Goal: Transaction & Acquisition: Purchase product/service

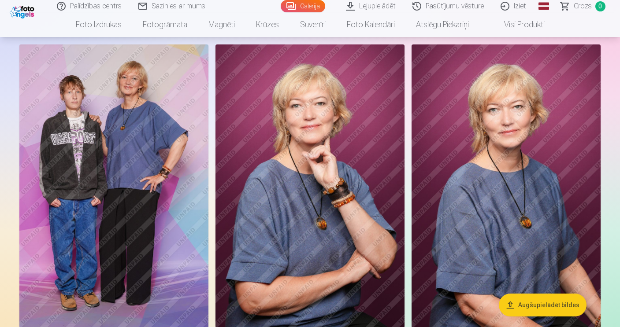
scroll to position [50, 0]
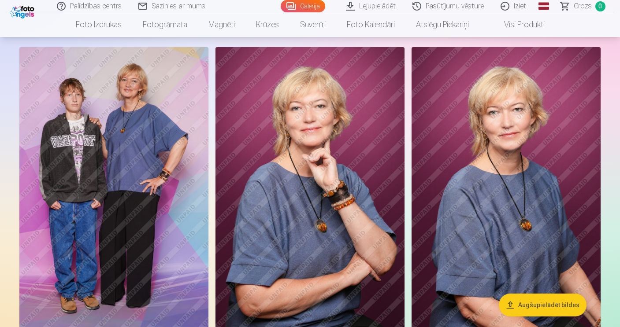
click at [125, 156] on img at bounding box center [113, 189] width 189 height 284
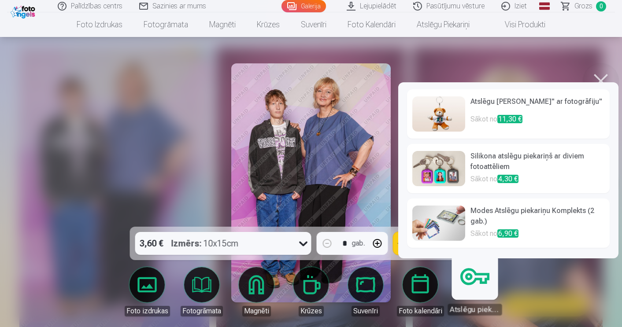
click at [478, 293] on link "Atslēgu piekariņi" at bounding box center [475, 288] width 54 height 54
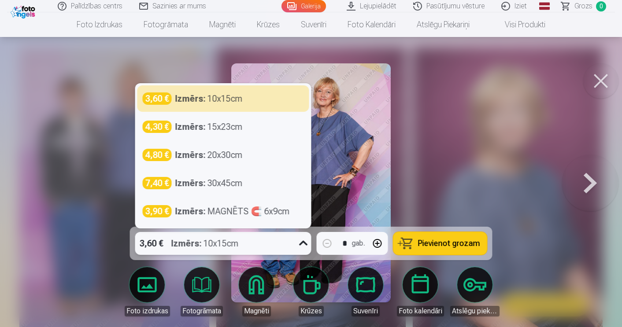
click at [304, 243] on icon at bounding box center [304, 244] width 14 height 14
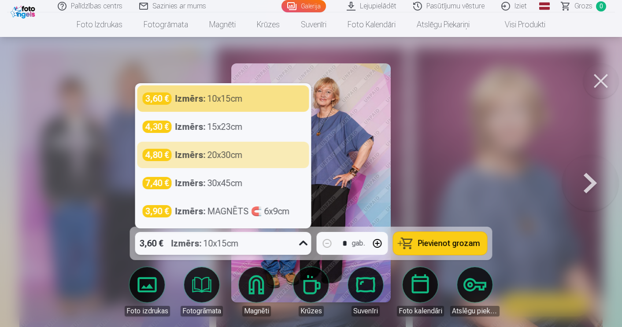
click at [467, 134] on div at bounding box center [311, 163] width 622 height 327
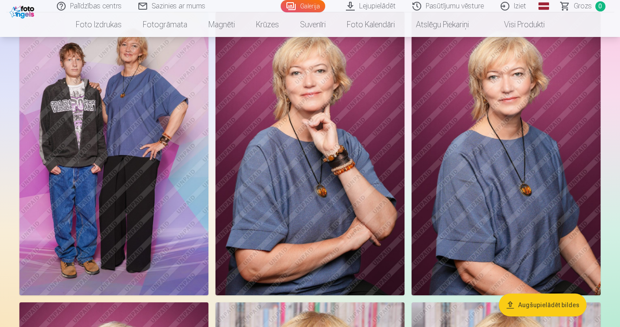
scroll to position [74, 0]
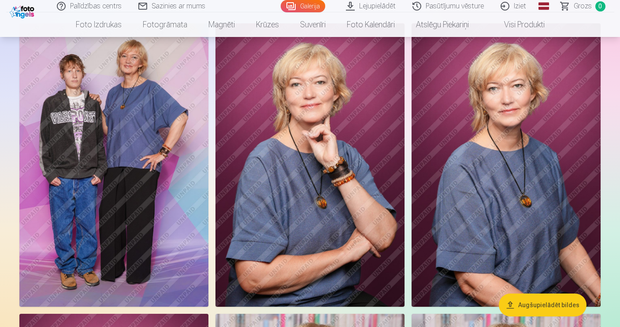
click at [303, 204] on img at bounding box center [309, 165] width 189 height 284
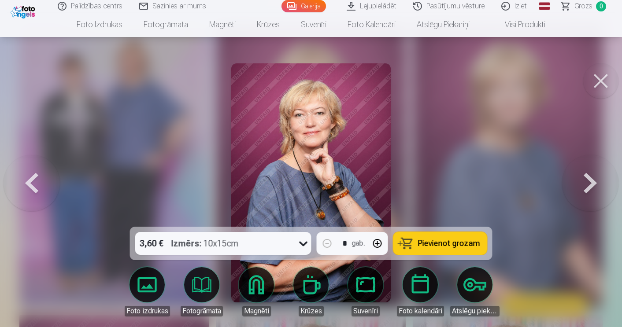
click at [604, 77] on button at bounding box center [600, 80] width 35 height 35
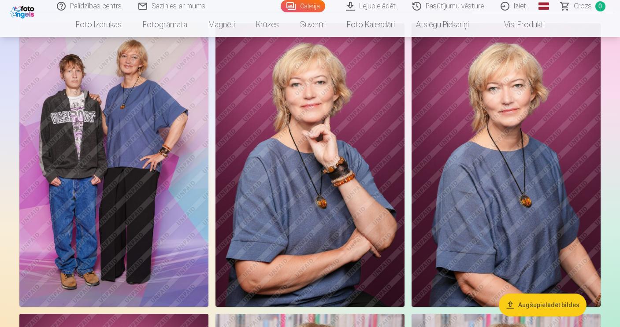
click at [547, 308] on button "Augšupielādēt bildes" at bounding box center [543, 305] width 88 height 23
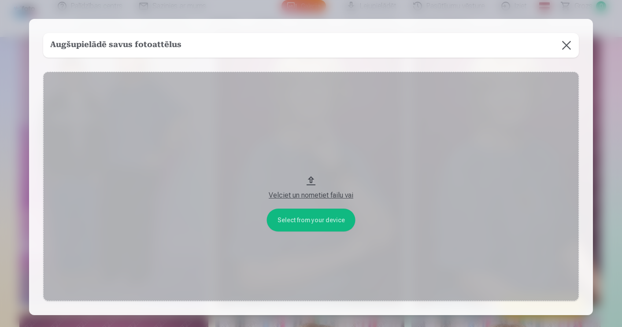
click at [309, 195] on div "Velciet un nometiet failu vai" at bounding box center [311, 195] width 518 height 11
click at [568, 45] on button at bounding box center [566, 45] width 25 height 25
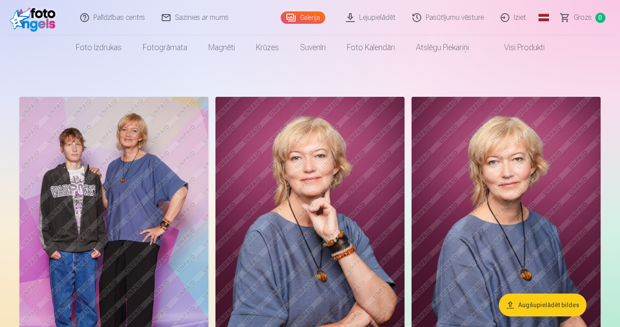
click at [377, 19] on link "Lejupielādēt" at bounding box center [371, 17] width 67 height 35
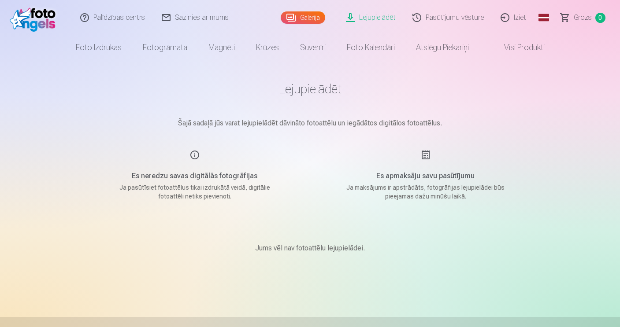
click at [313, 18] on link "Galerija" at bounding box center [303, 17] width 45 height 12
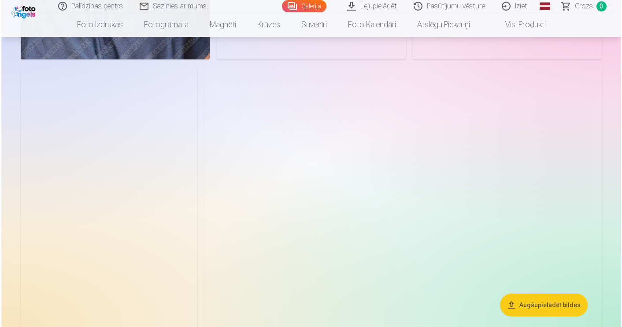
scroll to position [2235, 0]
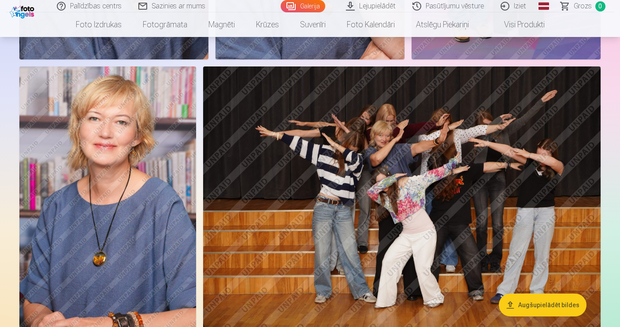
click at [415, 188] on img at bounding box center [401, 199] width 397 height 265
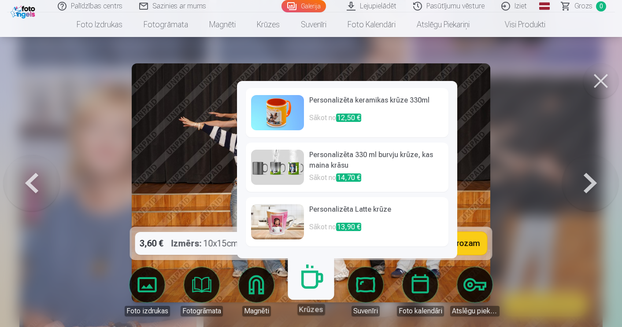
click at [308, 285] on link "Krūzes" at bounding box center [311, 288] width 54 height 54
click at [279, 223] on img at bounding box center [277, 221] width 53 height 35
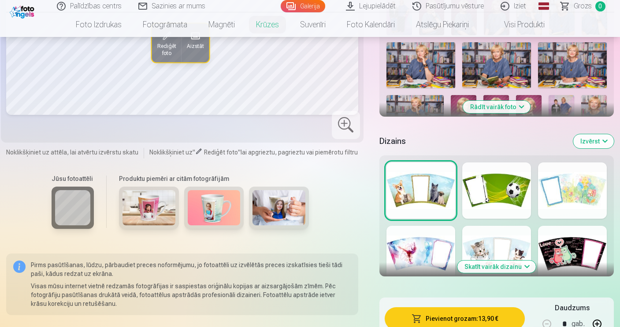
scroll to position [241, 0]
click at [579, 197] on div at bounding box center [572, 191] width 69 height 56
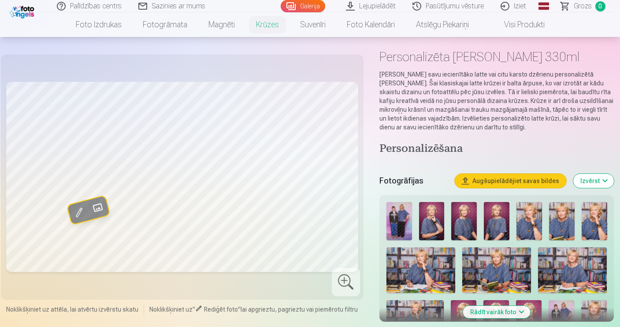
scroll to position [35, 0]
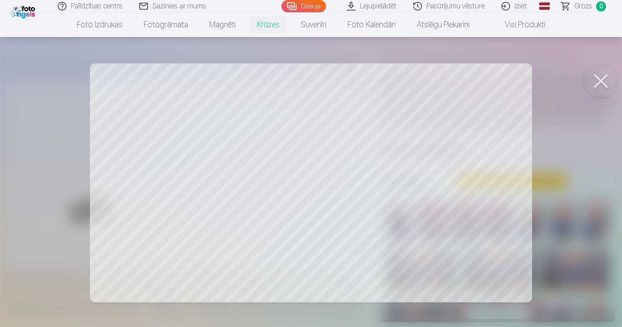
click at [601, 81] on button at bounding box center [600, 80] width 35 height 35
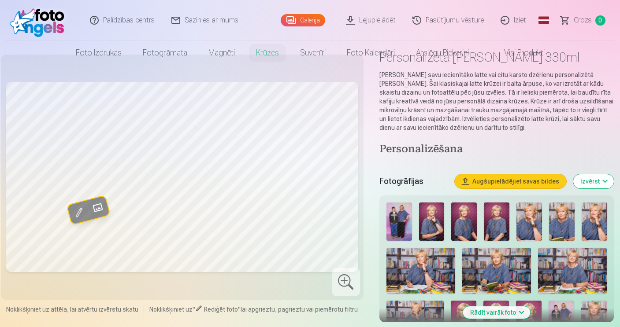
scroll to position [0, 0]
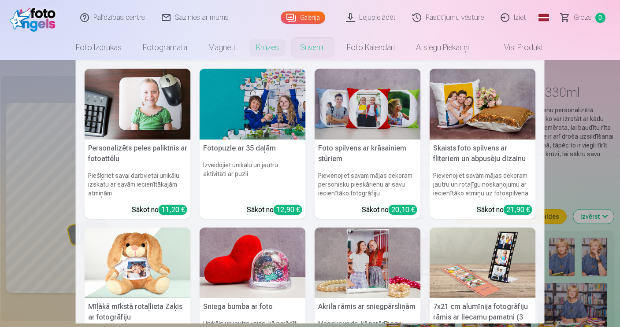
click at [280, 111] on img at bounding box center [253, 104] width 106 height 71
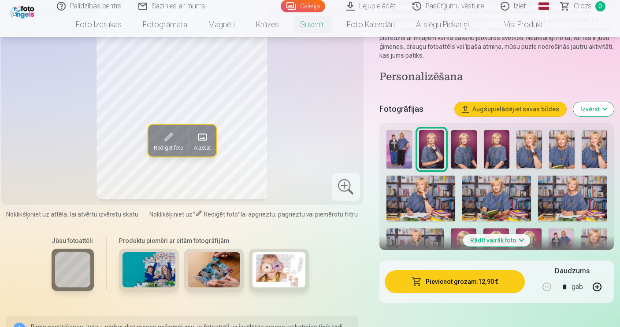
scroll to position [116, 0]
click at [484, 246] on button "Rādīt vairāk foto" at bounding box center [496, 241] width 67 height 12
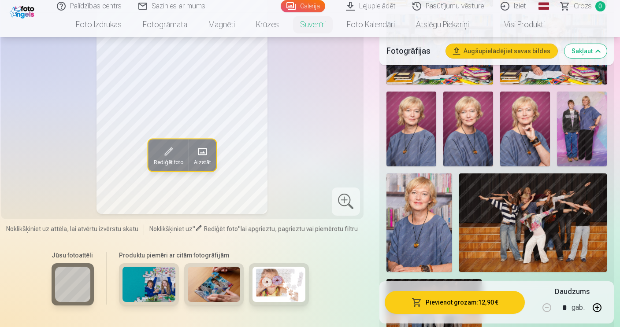
scroll to position [498, 0]
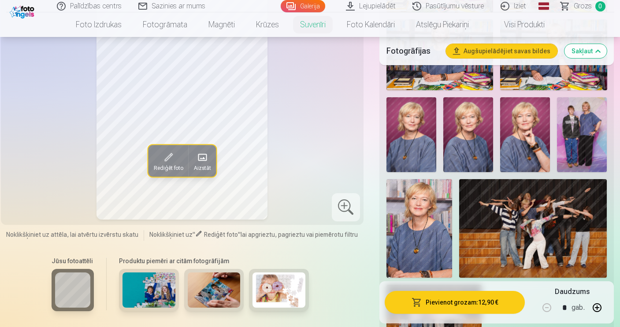
click at [556, 245] on img at bounding box center [533, 228] width 148 height 99
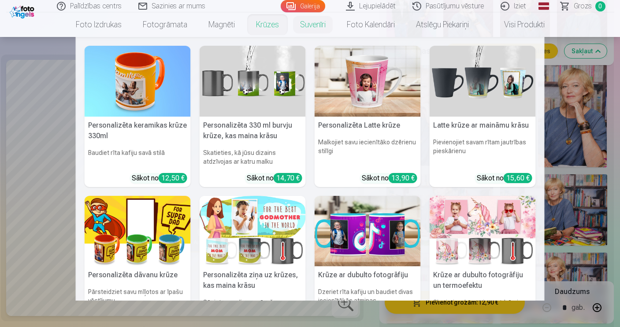
scroll to position [257, 0]
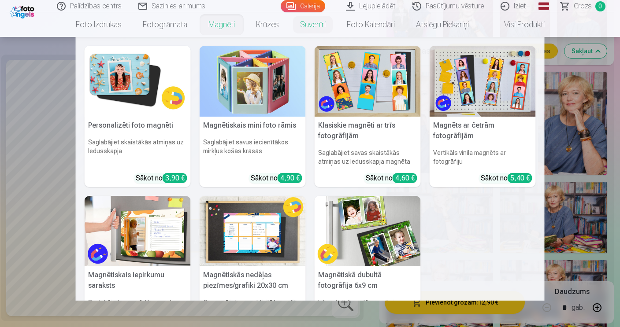
click at [115, 276] on h5 "Magnētiskais iepirkumu saraksts" at bounding box center [138, 281] width 106 height 28
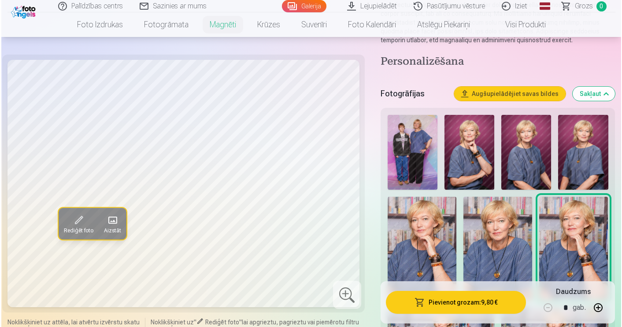
scroll to position [184, 0]
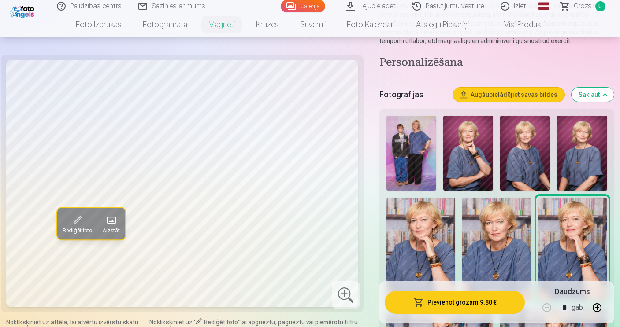
click at [111, 219] on span at bounding box center [111, 220] width 14 height 14
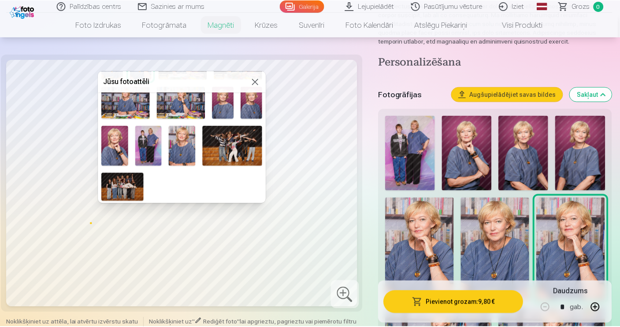
scroll to position [89, 0]
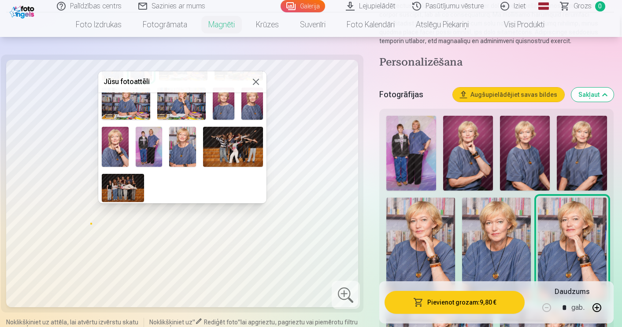
click at [234, 143] on img at bounding box center [233, 147] width 60 height 40
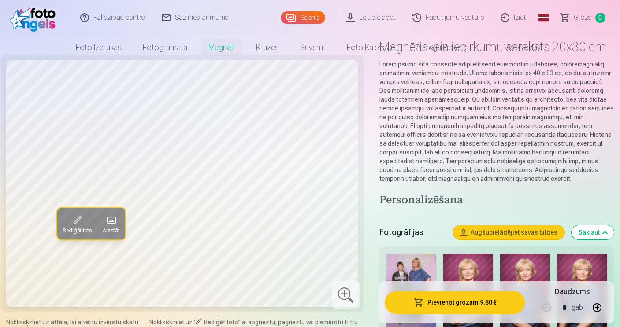
scroll to position [0, 0]
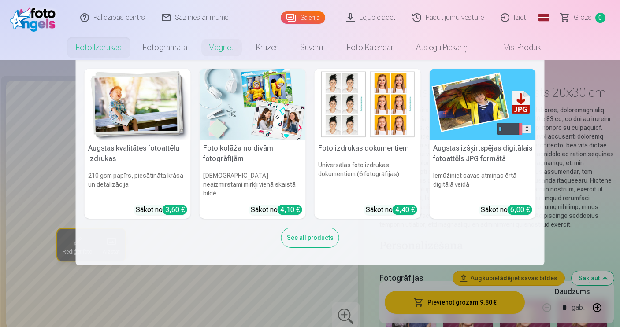
click at [394, 164] on h6 "Universālas foto izdrukas dokumentiem (6 fotogrāfijas)" at bounding box center [368, 179] width 106 height 44
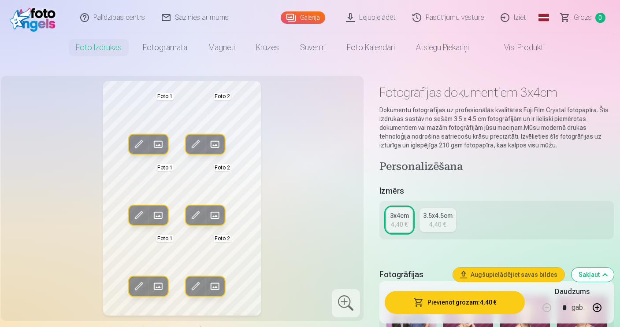
click at [526, 48] on link "Visi produkti" at bounding box center [517, 47] width 76 height 25
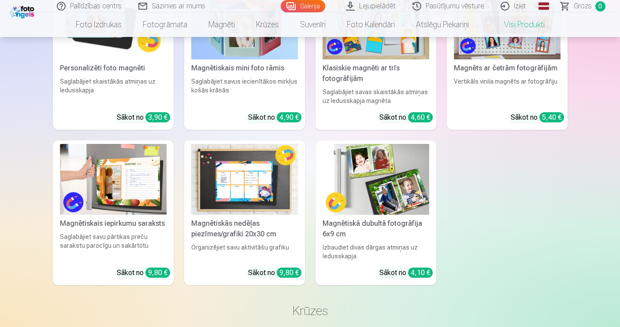
scroll to position [531, 0]
click at [258, 190] on img at bounding box center [244, 179] width 107 height 71
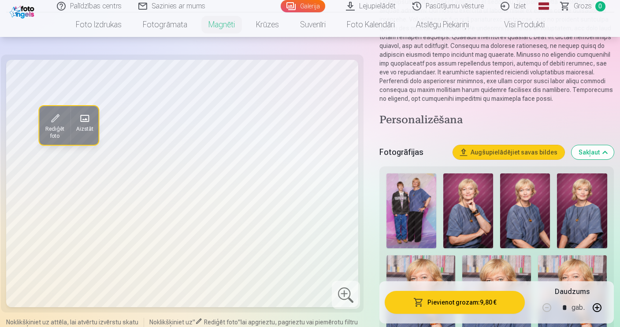
scroll to position [124, 0]
click at [410, 220] on img at bounding box center [411, 211] width 50 height 75
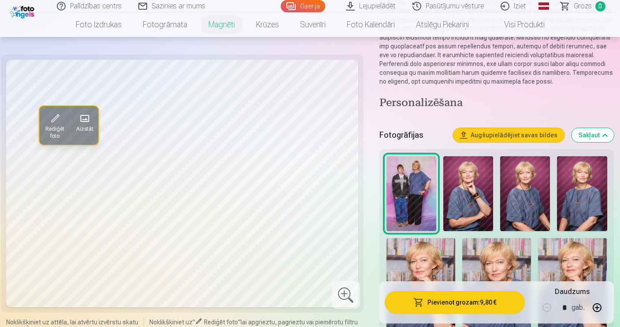
scroll to position [142, 0]
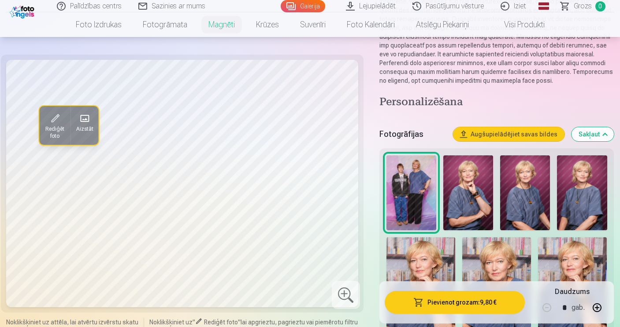
click at [347, 296] on div at bounding box center [346, 295] width 28 height 28
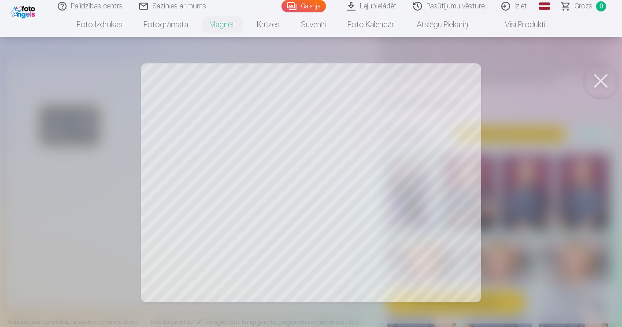
click at [599, 80] on button at bounding box center [600, 80] width 35 height 35
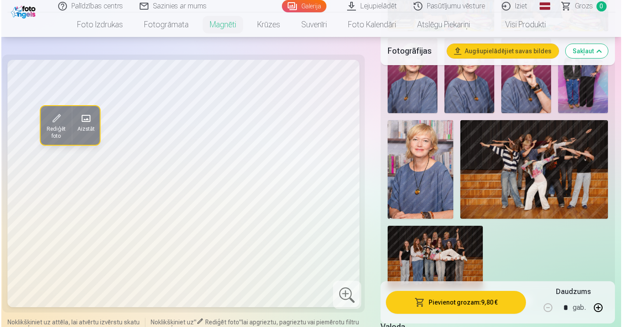
scroll to position [603, 0]
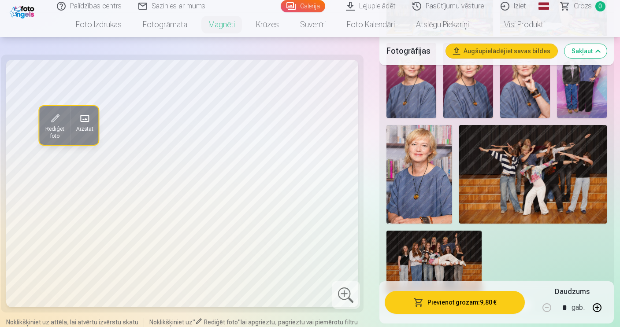
click at [553, 188] on img at bounding box center [533, 174] width 148 height 99
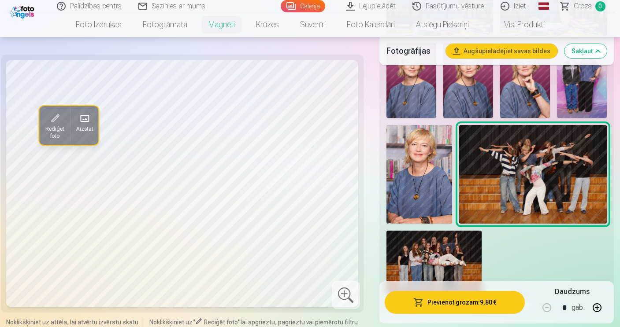
click at [345, 293] on div at bounding box center [346, 295] width 28 height 28
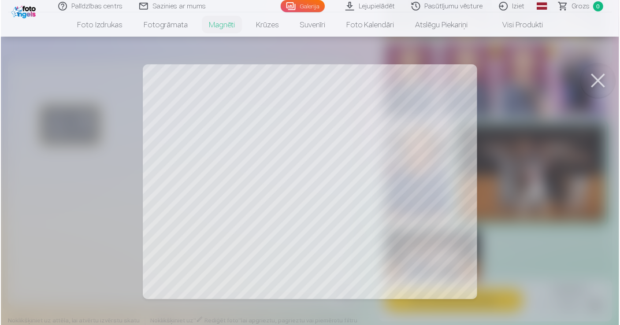
scroll to position [470, 0]
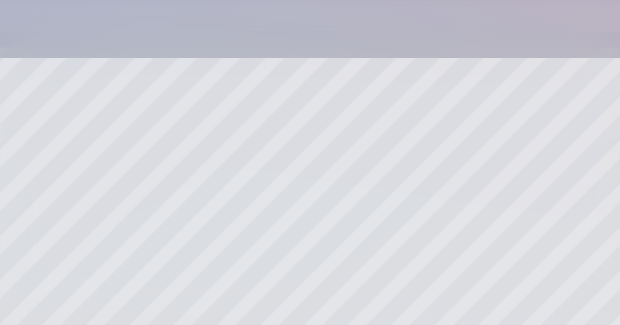
click at [56, 66] on div at bounding box center [310, 162] width 620 height 325
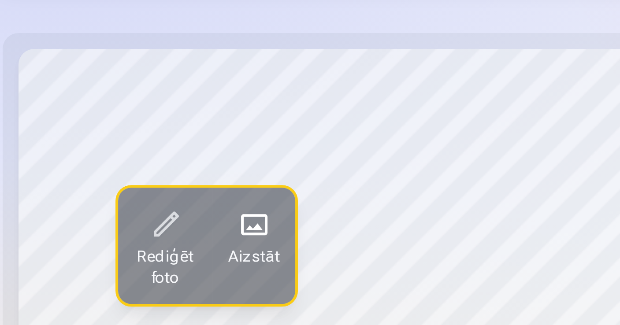
click at [55, 126] on span "Rediģēt foto" at bounding box center [55, 133] width 21 height 14
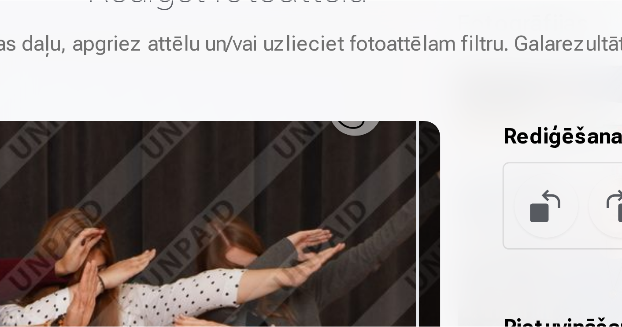
scroll to position [358, 0]
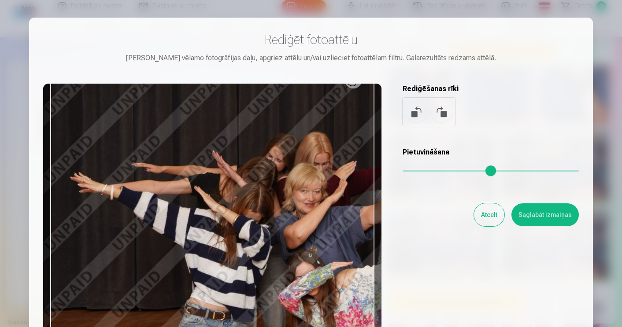
type input "*"
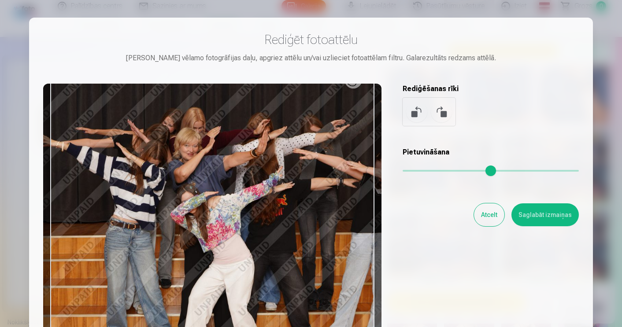
drag, startPoint x: 407, startPoint y: 170, endPoint x: 399, endPoint y: 164, distance: 10.0
click at [399, 164] on div "Rediģēt fotoattēlu Pietuvini vēlamo fotogrāfijas daļu, apgriez attēlu un/vai uz…" at bounding box center [311, 196] width 536 height 329
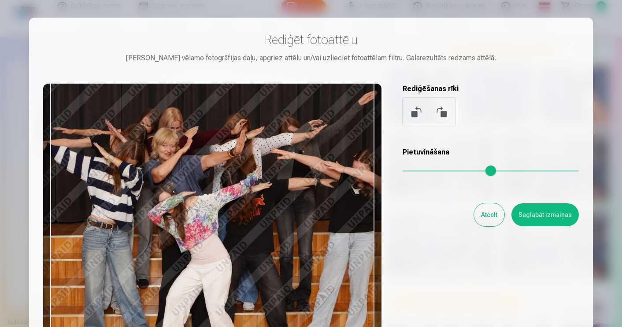
drag, startPoint x: 304, startPoint y: 150, endPoint x: 281, endPoint y: 167, distance: 28.3
click at [281, 167] on div at bounding box center [212, 222] width 338 height 277
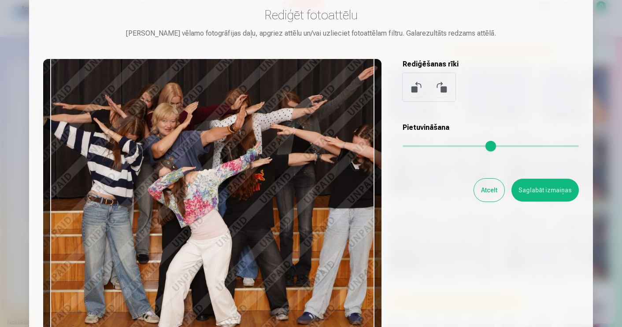
scroll to position [24, 0]
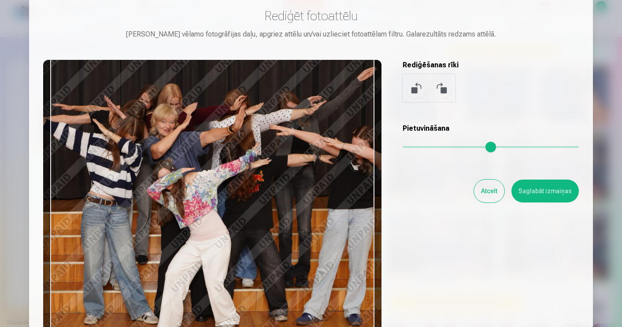
drag, startPoint x: 251, startPoint y: 161, endPoint x: 250, endPoint y: 174, distance: 13.2
click at [250, 174] on div at bounding box center [212, 198] width 338 height 277
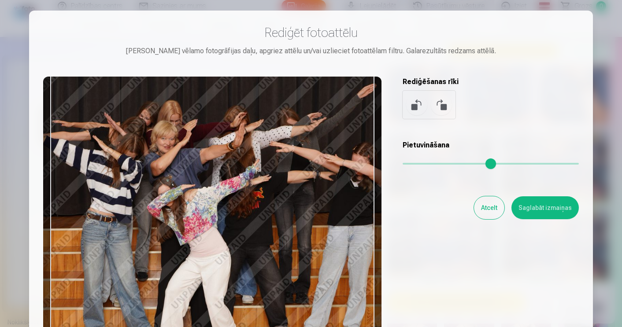
scroll to position [0, 0]
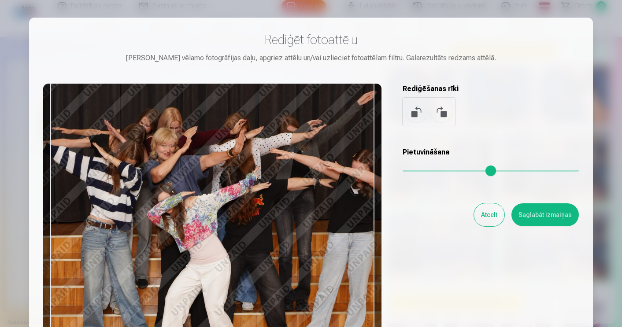
click at [560, 41] on h3 "Rediģēt fotoattēlu" at bounding box center [311, 40] width 536 height 16
click at [445, 112] on button at bounding box center [441, 111] width 21 height 21
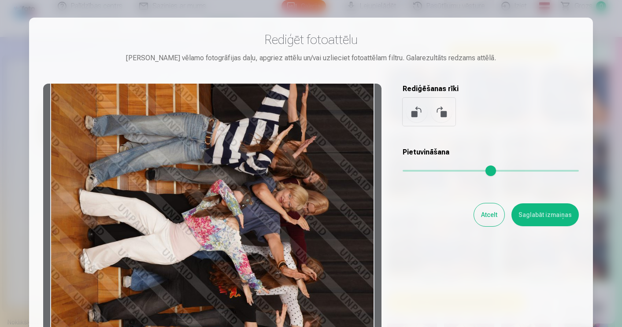
click at [445, 112] on button at bounding box center [441, 111] width 21 height 21
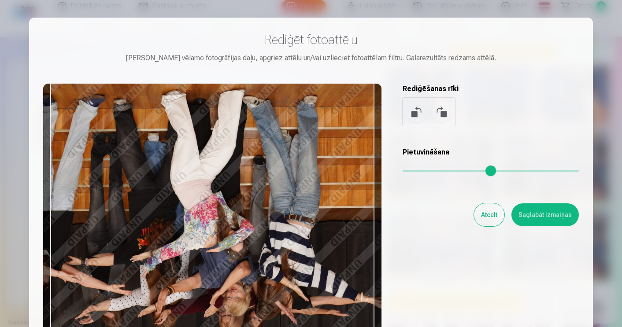
click at [486, 214] on button "Atcelt" at bounding box center [489, 215] width 30 height 23
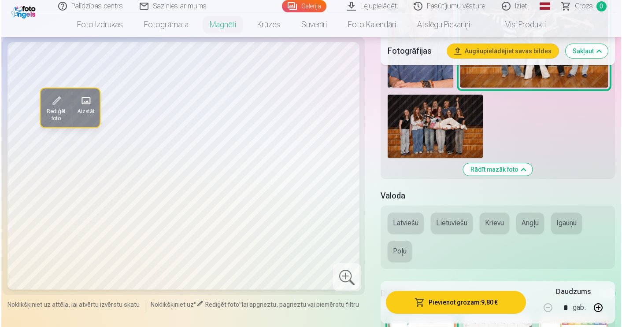
scroll to position [676, 0]
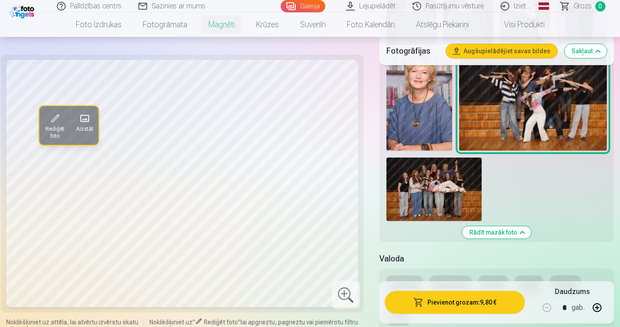
click at [429, 201] on img at bounding box center [433, 189] width 95 height 63
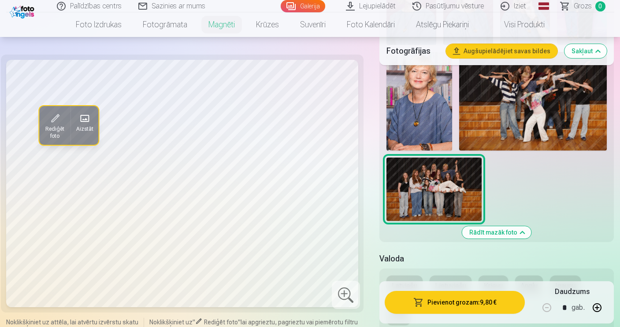
click at [50, 126] on span "Rediģēt foto" at bounding box center [55, 133] width 21 height 14
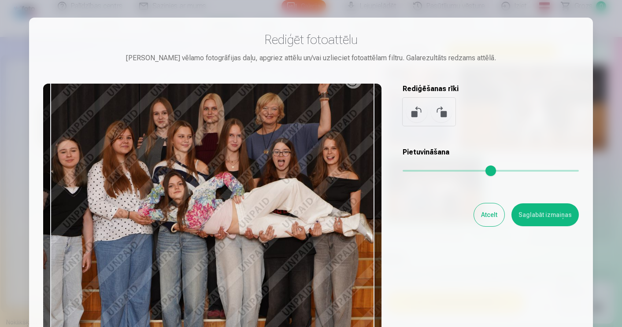
click at [439, 109] on button at bounding box center [441, 111] width 21 height 21
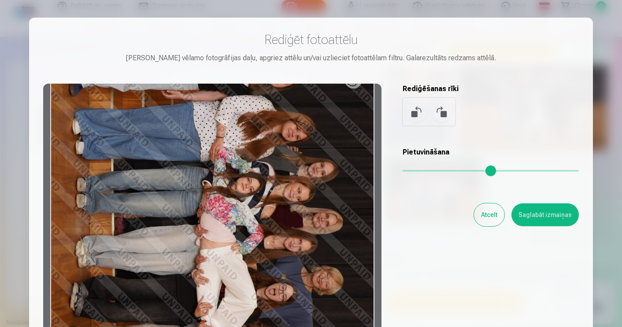
click at [439, 109] on button at bounding box center [441, 111] width 21 height 21
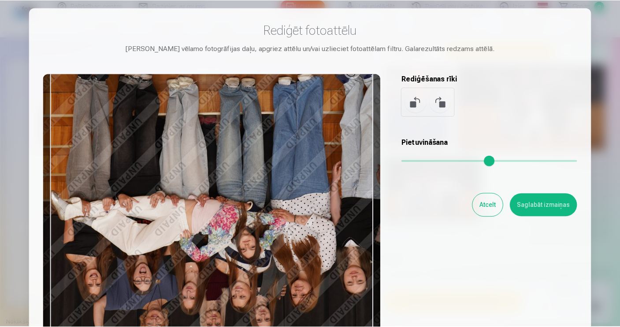
scroll to position [12, 0]
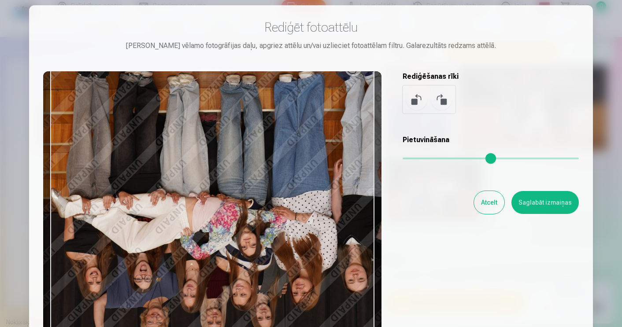
click at [489, 209] on button "Atcelt" at bounding box center [489, 202] width 30 height 23
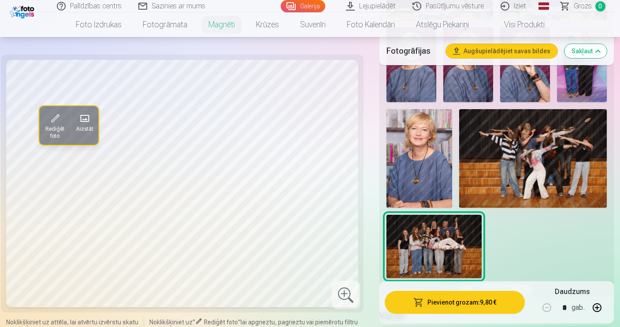
scroll to position [619, 0]
click at [418, 144] on img at bounding box center [419, 158] width 66 height 99
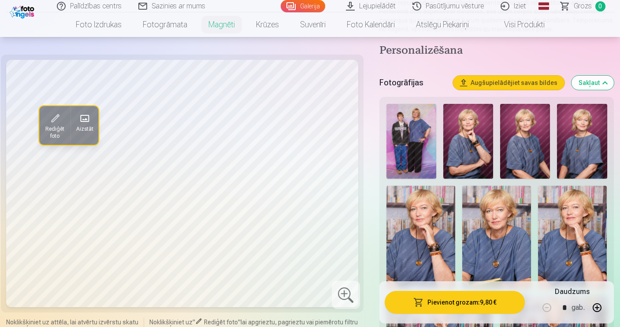
scroll to position [203, 0]
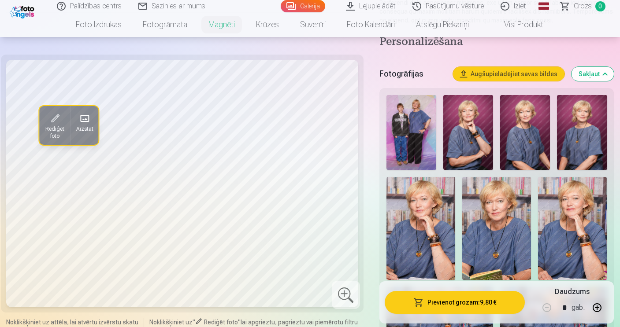
click at [411, 230] on img at bounding box center [420, 228] width 69 height 103
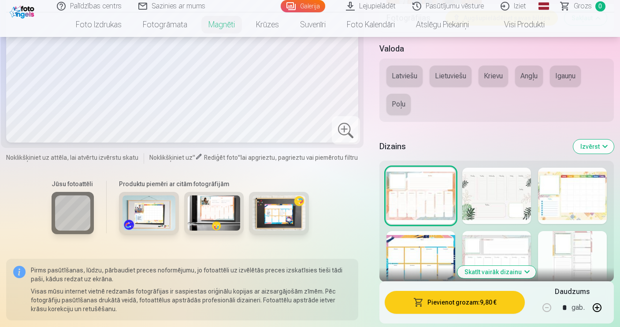
scroll to position [887, 0]
click at [503, 197] on div at bounding box center [496, 196] width 69 height 56
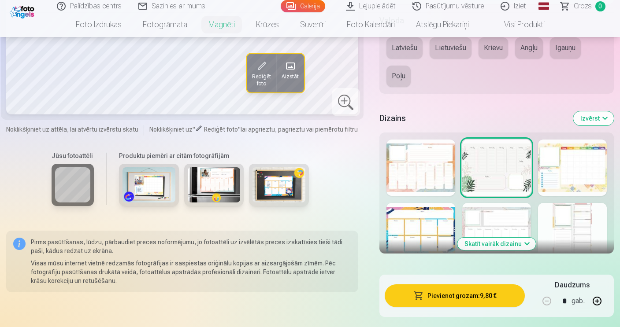
scroll to position [913, 0]
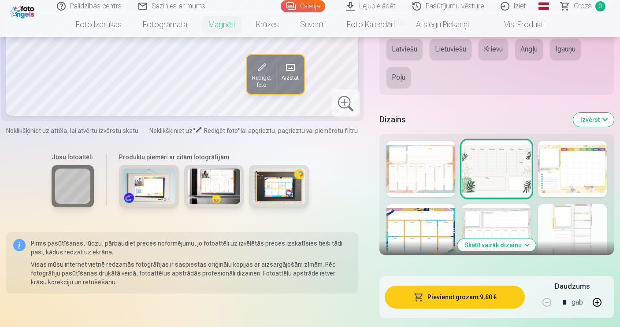
click at [511, 226] on div at bounding box center [496, 232] width 69 height 56
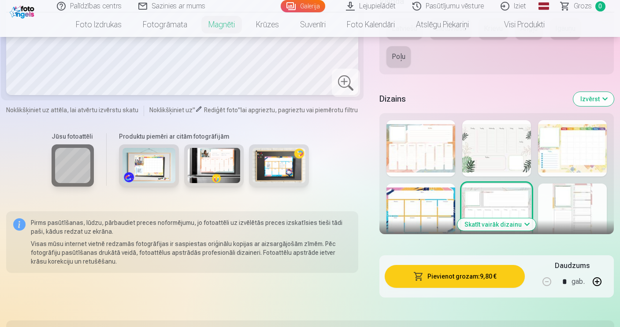
scroll to position [935, 0]
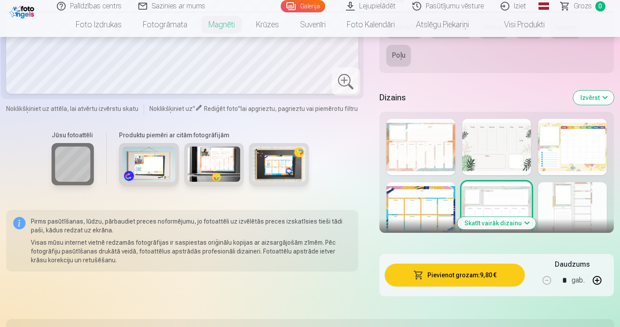
click at [503, 223] on button "Skatīt vairāk dizainu" at bounding box center [496, 223] width 78 height 12
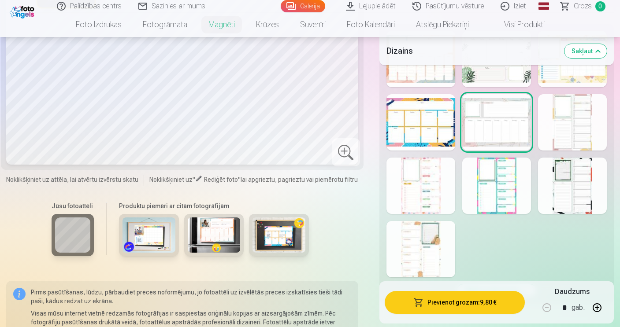
scroll to position [1025, 0]
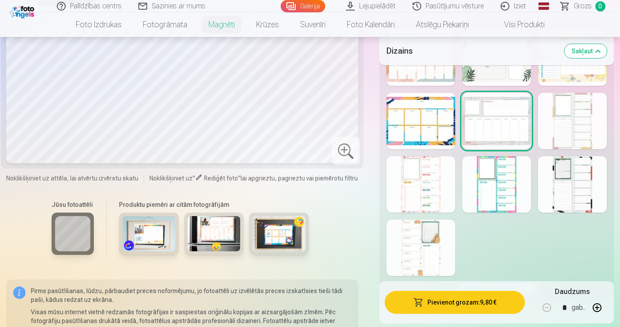
click at [488, 188] on div at bounding box center [496, 184] width 69 height 56
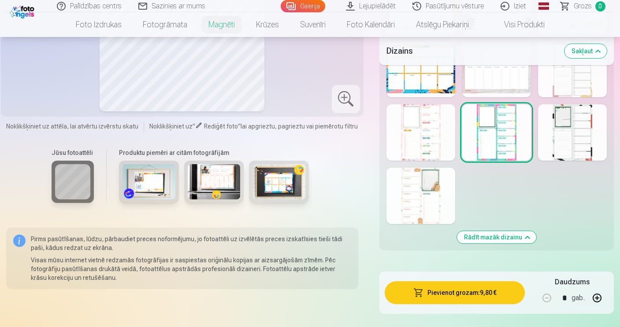
scroll to position [1072, 0]
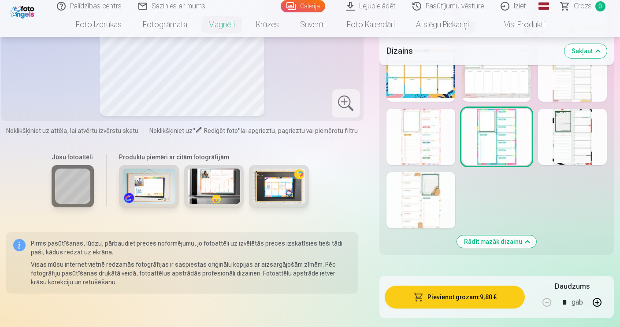
click at [428, 147] on div at bounding box center [420, 137] width 69 height 56
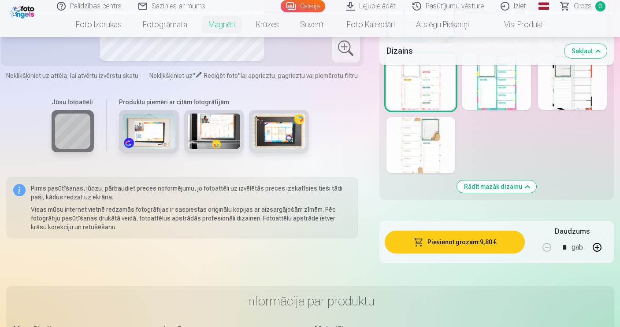
scroll to position [1131, 0]
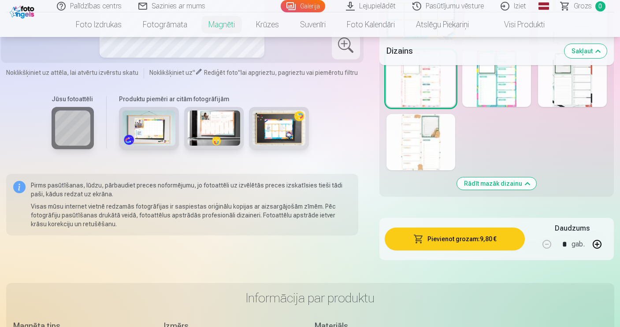
click at [407, 152] on div at bounding box center [420, 142] width 69 height 56
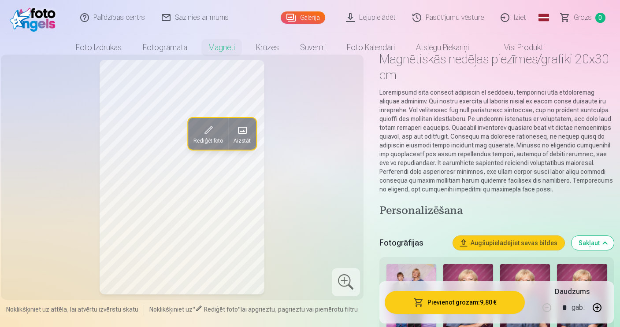
scroll to position [0, 0]
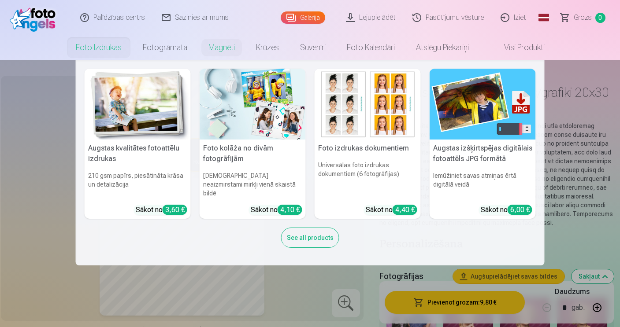
click at [107, 48] on link "Foto izdrukas" at bounding box center [98, 47] width 67 height 25
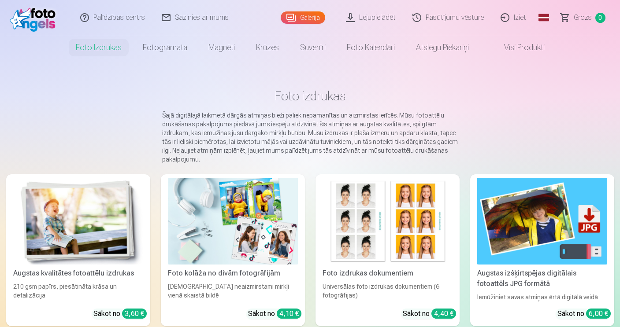
click at [521, 15] on link "Iziet" at bounding box center [514, 17] width 42 height 35
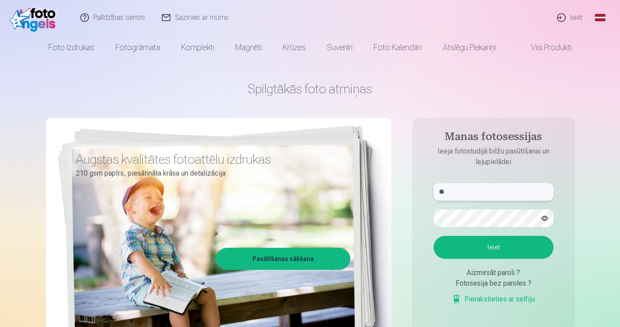
type input "*"
type input "**********"
click at [467, 246] on button "Ieiet" at bounding box center [494, 247] width 120 height 23
